Goal: Find specific page/section: Find specific page/section

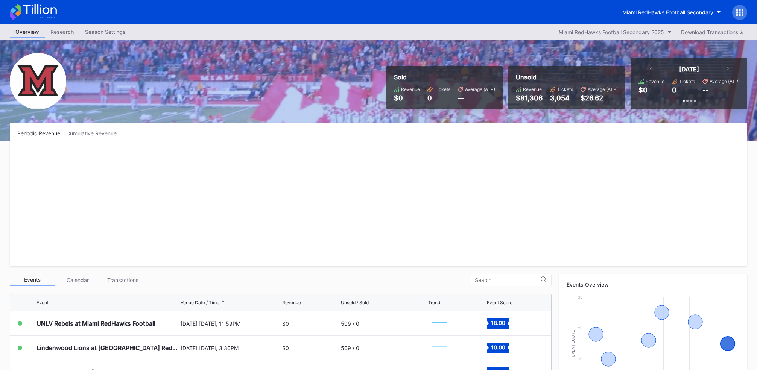
scroll to position [194, 0]
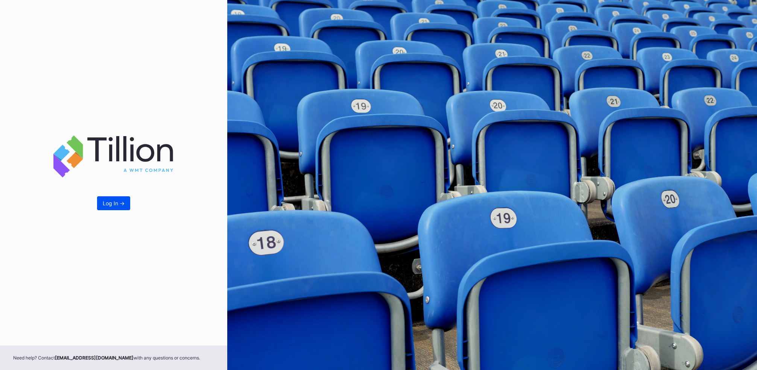
click at [118, 204] on div "Log In ->" at bounding box center [114, 203] width 22 height 6
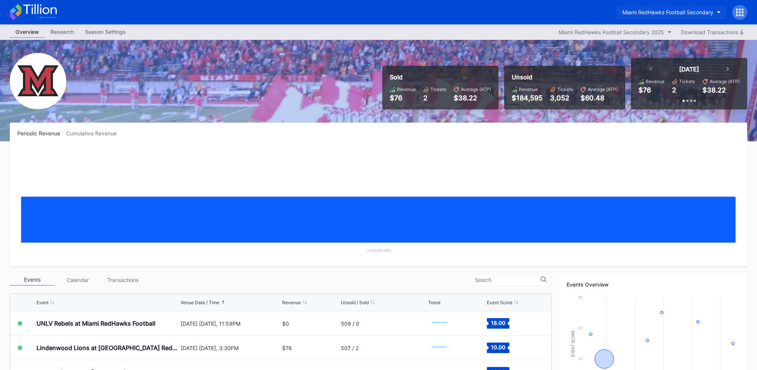
click at [673, 13] on div "Miami RedHawks Football Secondary" at bounding box center [668, 12] width 91 height 6
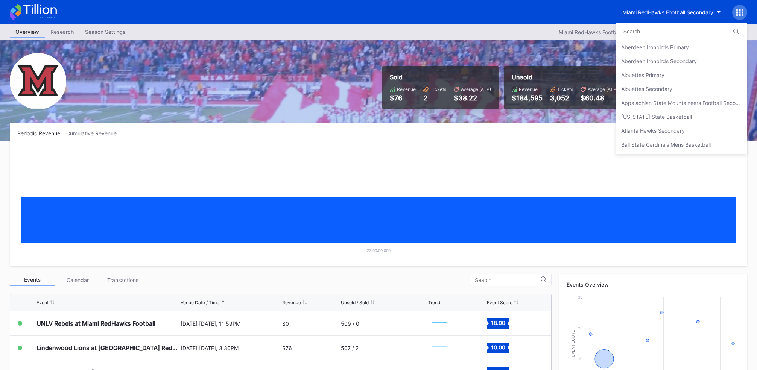
scroll to position [1284, 0]
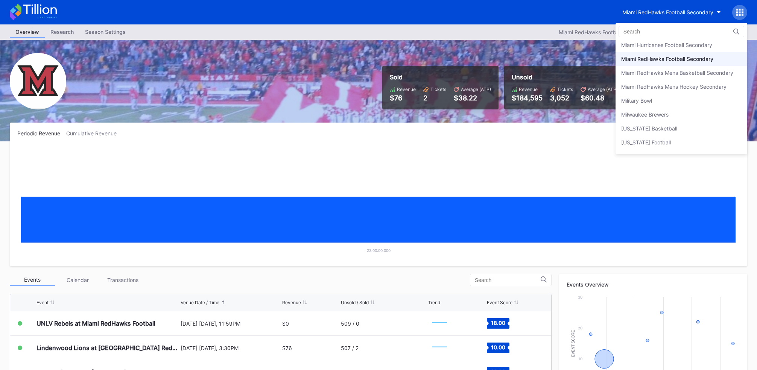
click at [644, 34] on input at bounding box center [657, 32] width 66 height 6
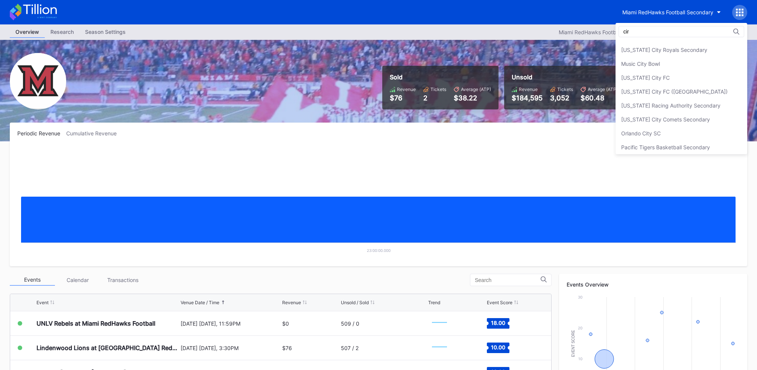
scroll to position [27, 0]
type input "cir"
click at [682, 89] on div "Cirque du Soleil [GEOGRAPHIC_DATA]" at bounding box center [667, 90] width 93 height 6
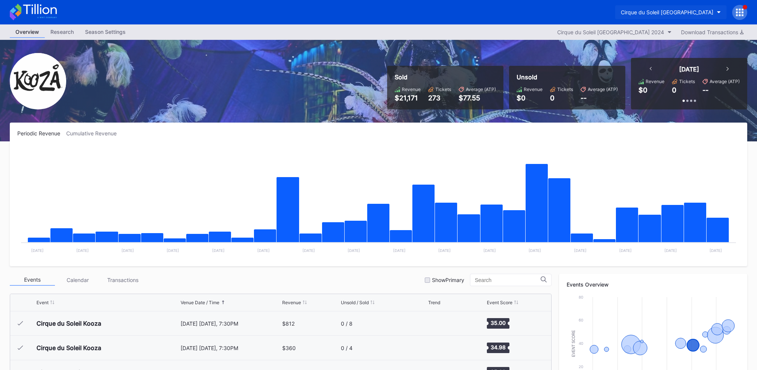
click at [698, 12] on div "Cirque du Soleil [GEOGRAPHIC_DATA]" at bounding box center [667, 12] width 93 height 6
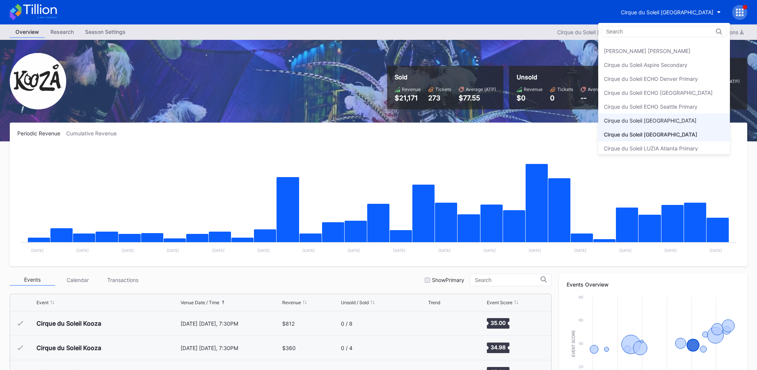
scroll to position [244, 0]
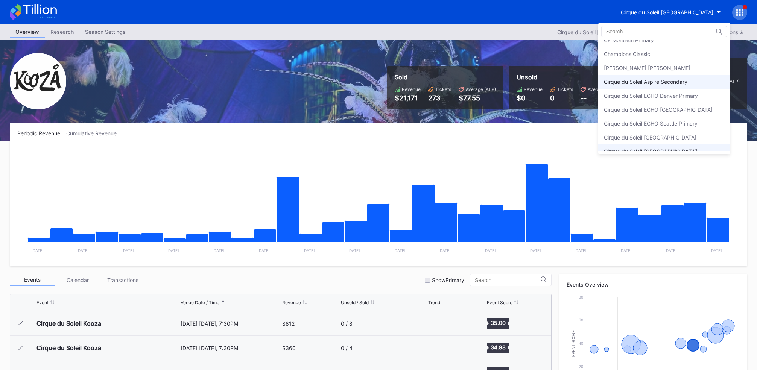
click at [673, 79] on div "Cirque du Soleil Aspire Secondary" at bounding box center [646, 82] width 84 height 6
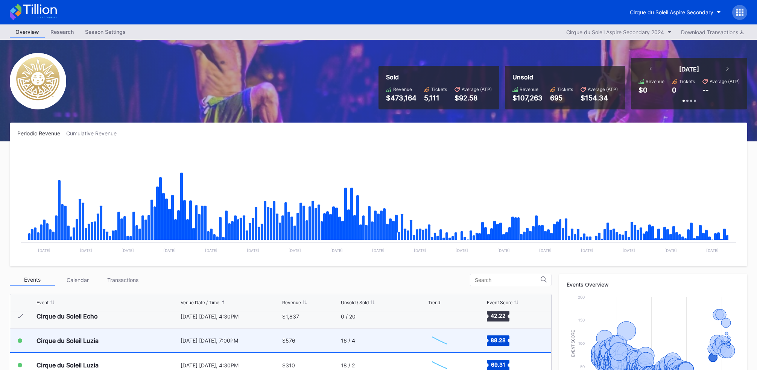
scroll to position [7456, 0]
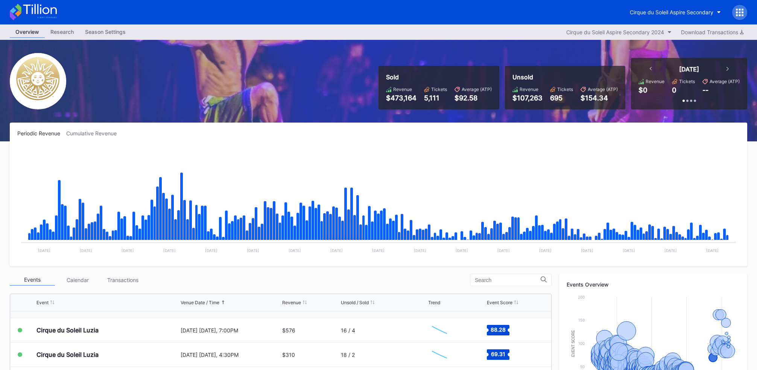
click at [745, 9] on div at bounding box center [740, 12] width 15 height 15
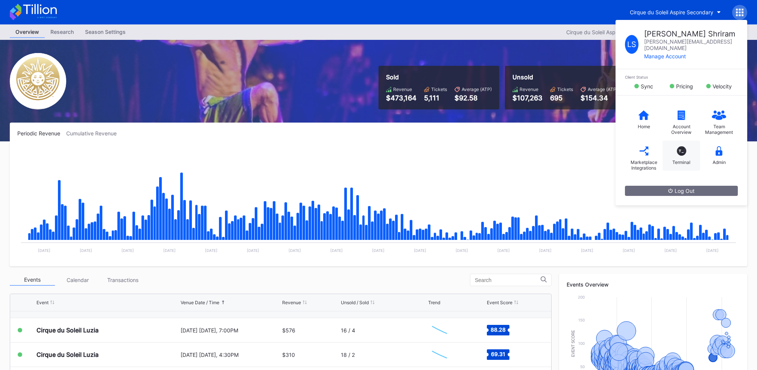
click at [683, 146] on div "T_" at bounding box center [681, 150] width 9 height 9
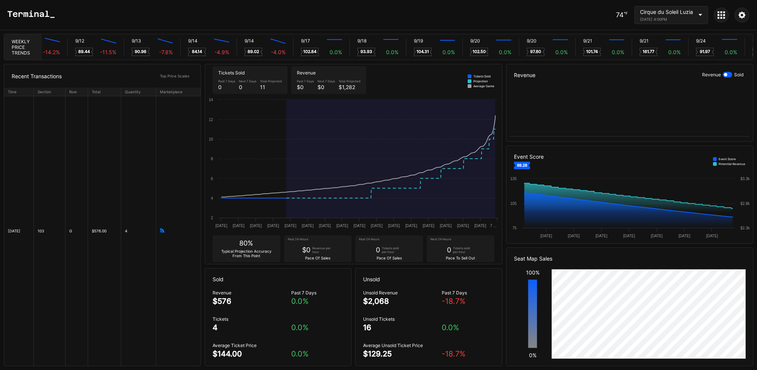
click at [686, 10] on div "Cirque du Soleil Luzia" at bounding box center [666, 12] width 53 height 6
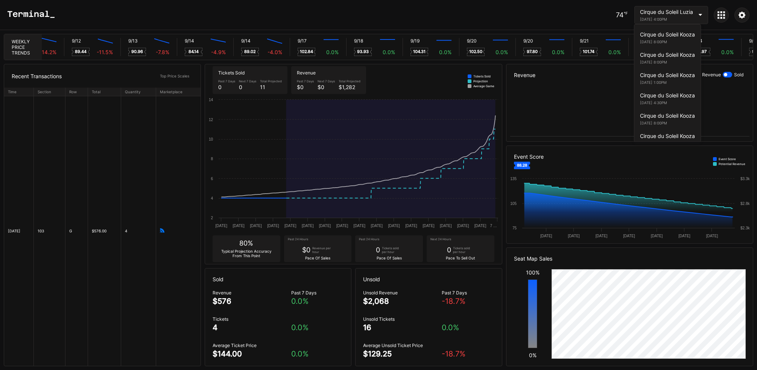
scroll to position [6238, 0]
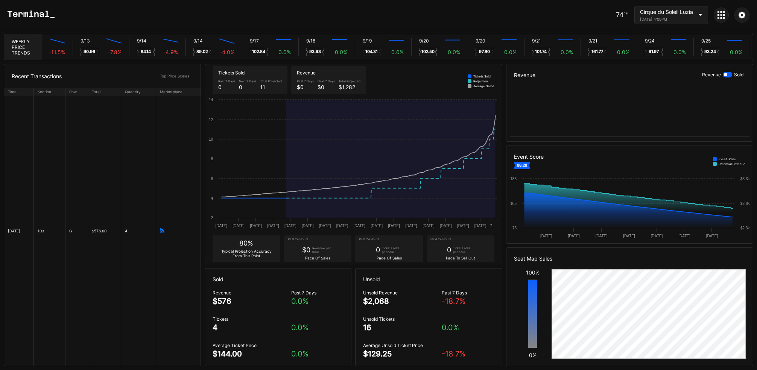
click at [743, 14] on icon at bounding box center [742, 14] width 7 height 7
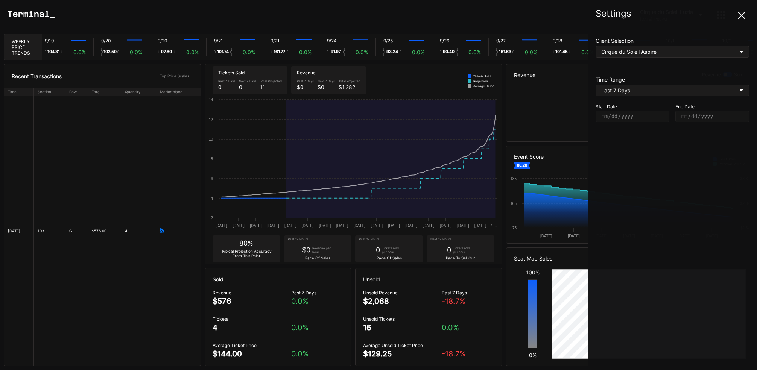
scroll to position [0, 17736]
click at [727, 50] on div "Cirque du Soleil Aspire" at bounding box center [668, 52] width 133 height 6
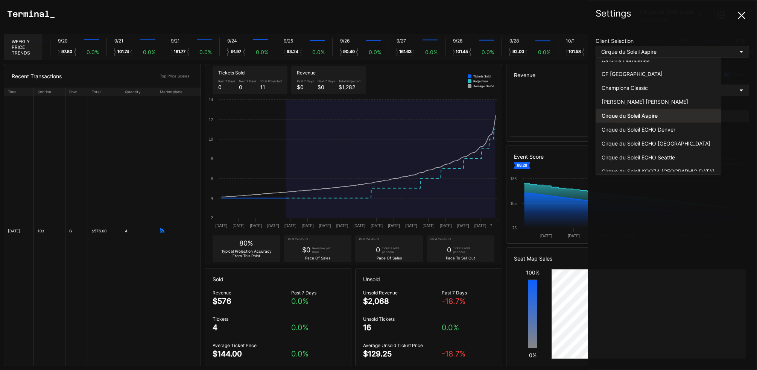
scroll to position [0, 17836]
click at [653, 130] on div "Cirque du Soleil ECHO Denver" at bounding box center [658, 130] width 125 height 14
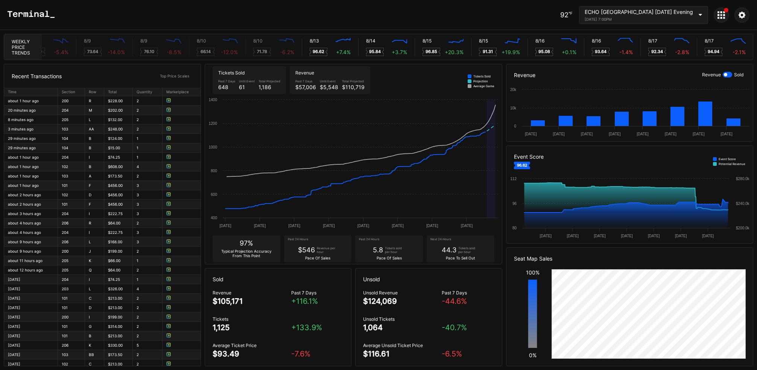
click at [680, 16] on div "ECHO Denver [DATE] Evening [DATE] 7:00PM" at bounding box center [639, 15] width 108 height 13
click at [745, 16] on icon at bounding box center [743, 15] width 8 height 8
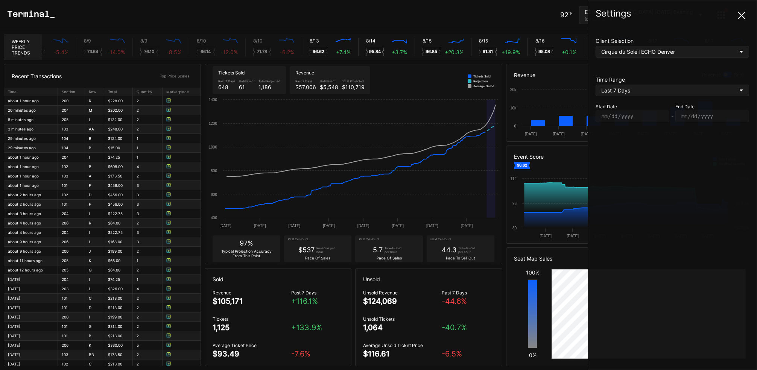
click at [655, 50] on div "Cirque du Soleil ECHO Denver" at bounding box center [658, 52] width 113 height 6
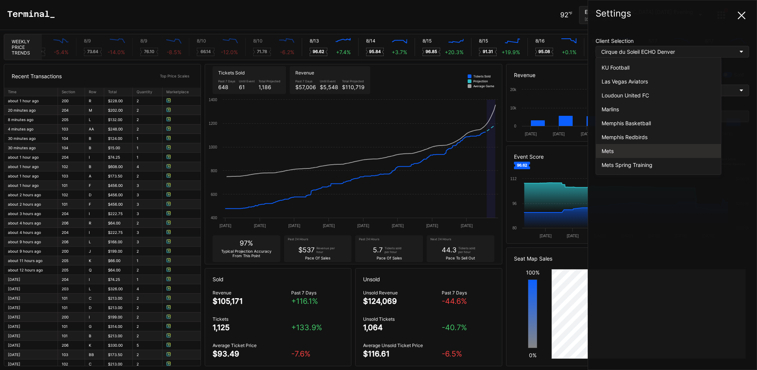
click at [637, 148] on div "Mets" at bounding box center [659, 151] width 114 height 6
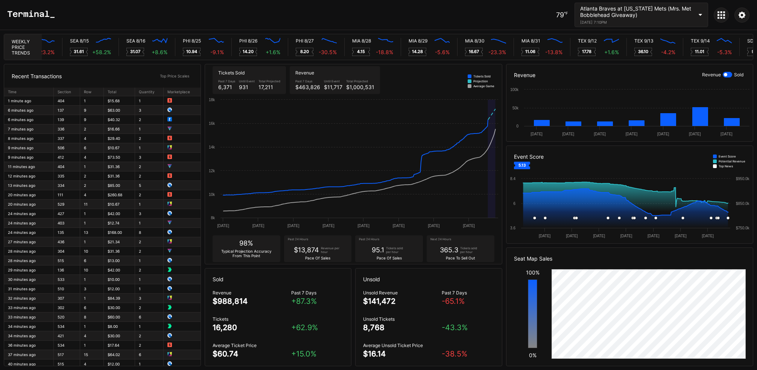
click at [744, 11] on icon at bounding box center [743, 15] width 8 height 8
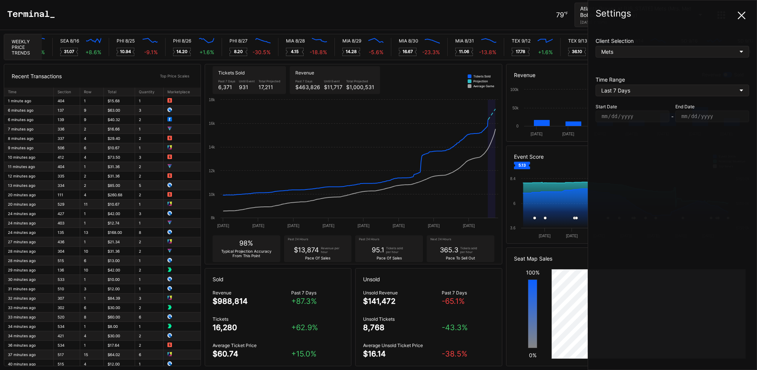
scroll to position [0, 3549]
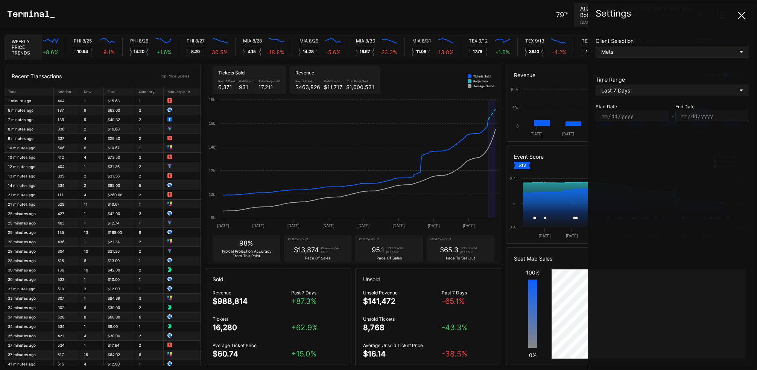
click at [707, 54] on div "Mets" at bounding box center [658, 52] width 113 height 6
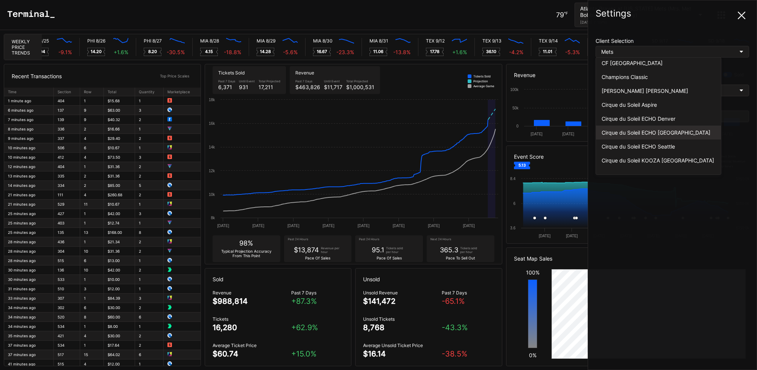
scroll to position [0, 3633]
click at [660, 132] on div "Cirque du Soleil ECHO [GEOGRAPHIC_DATA]" at bounding box center [659, 132] width 114 height 6
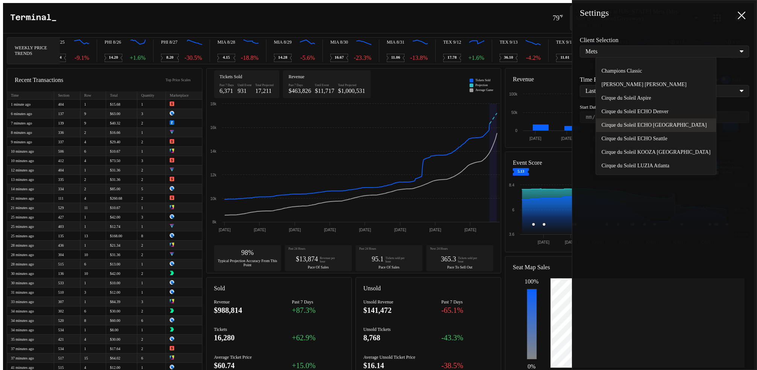
scroll to position [0, 0]
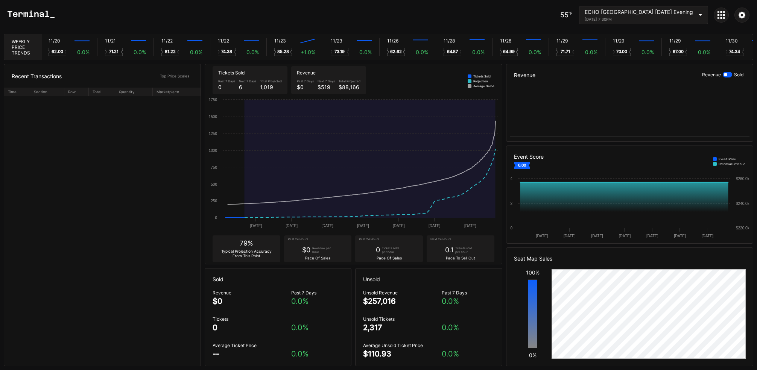
click at [742, 15] on icon at bounding box center [743, 15] width 8 height 8
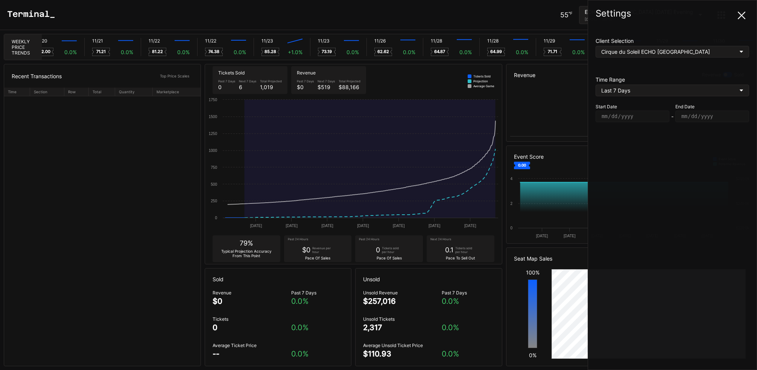
click at [664, 88] on div "Last 7 Days" at bounding box center [658, 90] width 113 height 6
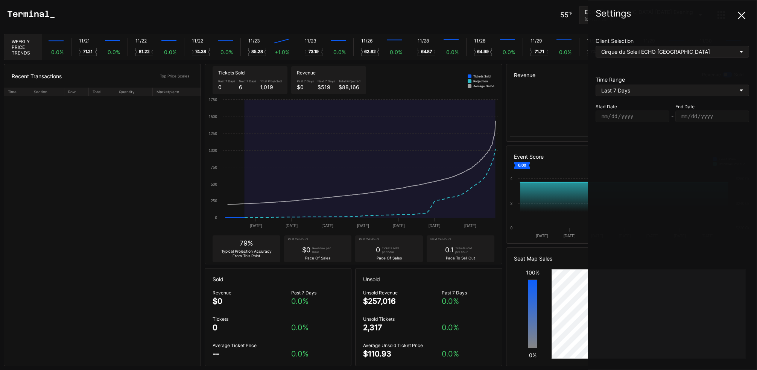
click at [650, 49] on div "Cirque du Soleil ECHO [GEOGRAPHIC_DATA]" at bounding box center [658, 52] width 113 height 6
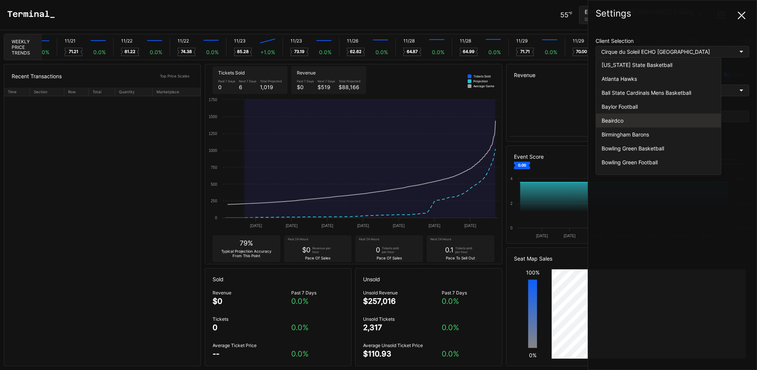
scroll to position [0, 100]
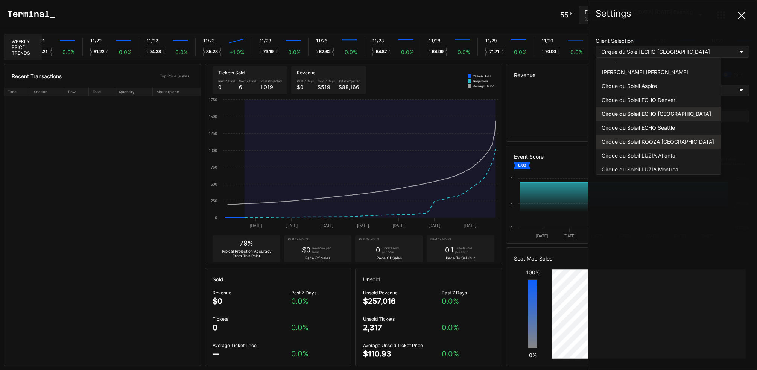
click at [645, 140] on div "Cirque du Soleil KOOZA [GEOGRAPHIC_DATA]" at bounding box center [659, 142] width 114 height 6
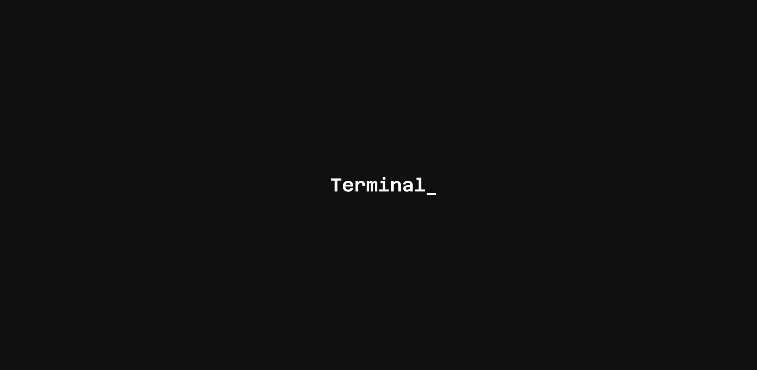
type input "[DATE]"
